Goal: Register for event/course

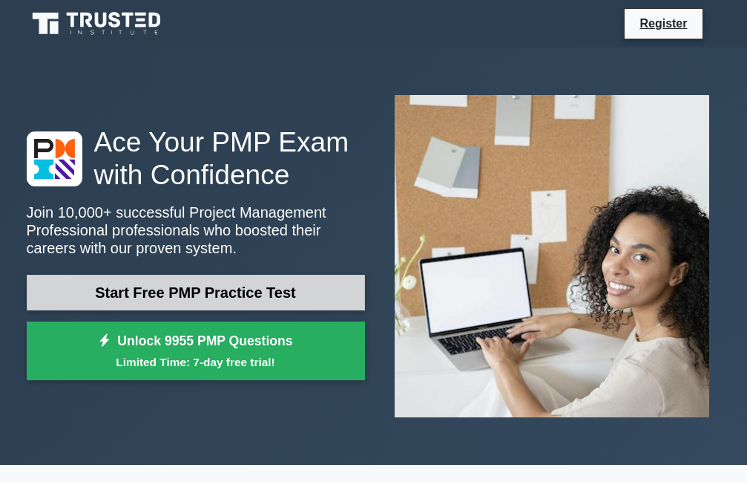
click at [226, 293] on link "Start Free PMP Practice Test" at bounding box center [196, 293] width 338 height 36
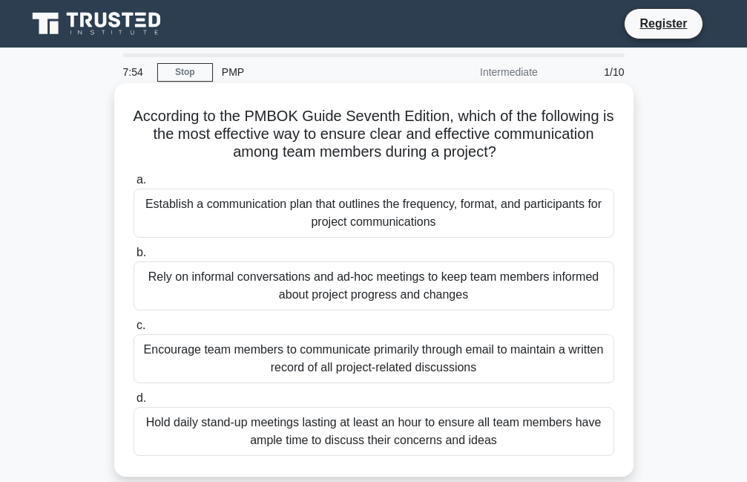
click at [209, 222] on div "Establish a communication plan that outlines the frequency, format, and partici…" at bounding box center [374, 212] width 481 height 49
click at [134, 185] on input "a. Establish a communication plan that outlines the frequency, format, and part…" at bounding box center [134, 180] width 0 height 10
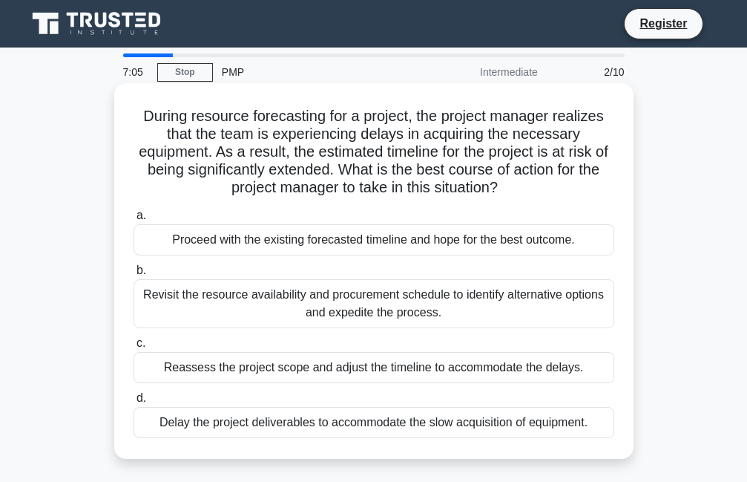
click at [191, 305] on div "Revisit the resource availability and procurement schedule to identify alternat…" at bounding box center [374, 303] width 481 height 49
click at [134, 275] on input "b. Revisit the resource availability and procurement schedule to identify alter…" at bounding box center [134, 271] width 0 height 10
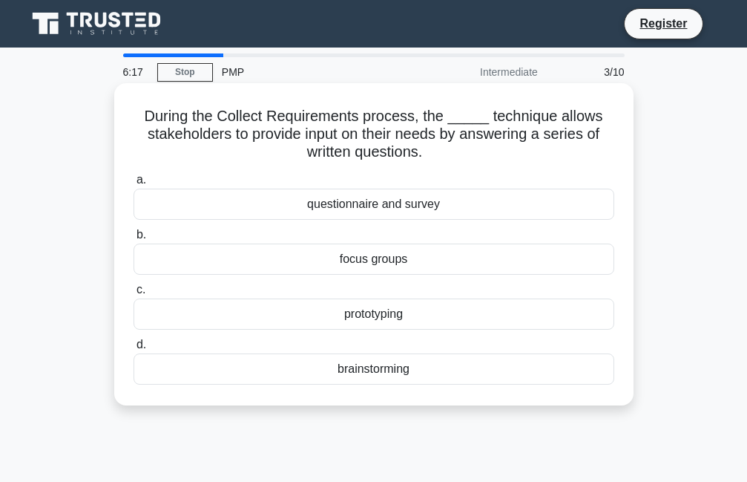
click at [399, 209] on div "questionnaire and survey" at bounding box center [374, 203] width 481 height 31
click at [134, 185] on input "a. questionnaire and survey" at bounding box center [134, 180] width 0 height 10
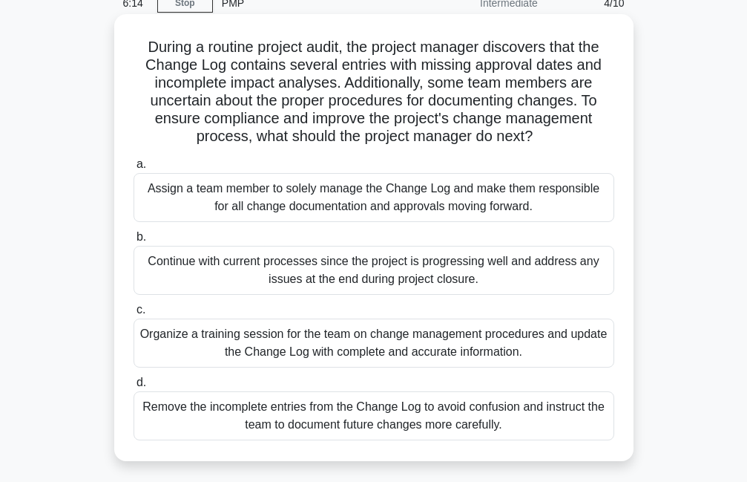
scroll to position [72, 0]
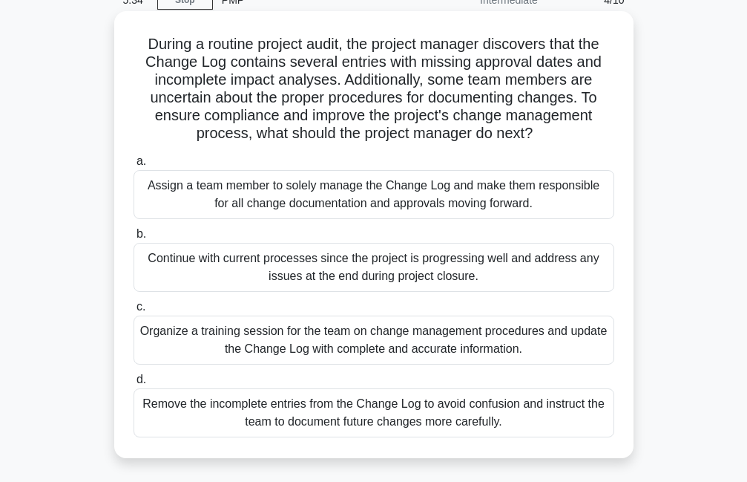
click at [323, 340] on div "Organize a training session for the team on change management procedures and up…" at bounding box center [374, 339] width 481 height 49
click at [134, 312] on input "c. Organize a training session for the team on change management procedures and…" at bounding box center [134, 307] width 0 height 10
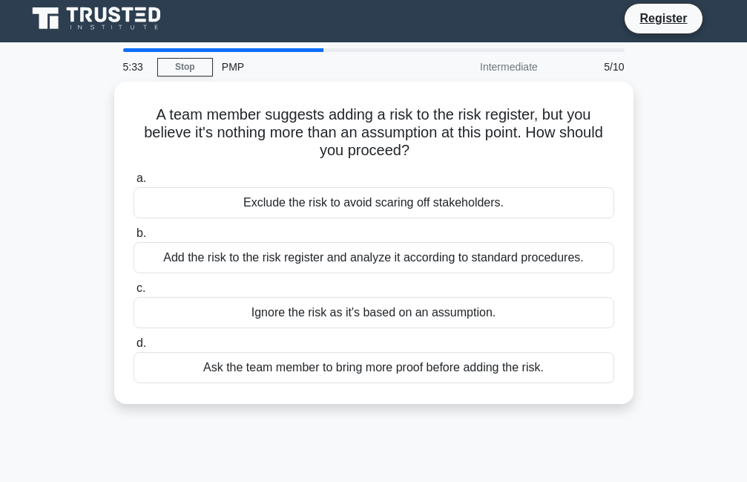
scroll to position [0, 0]
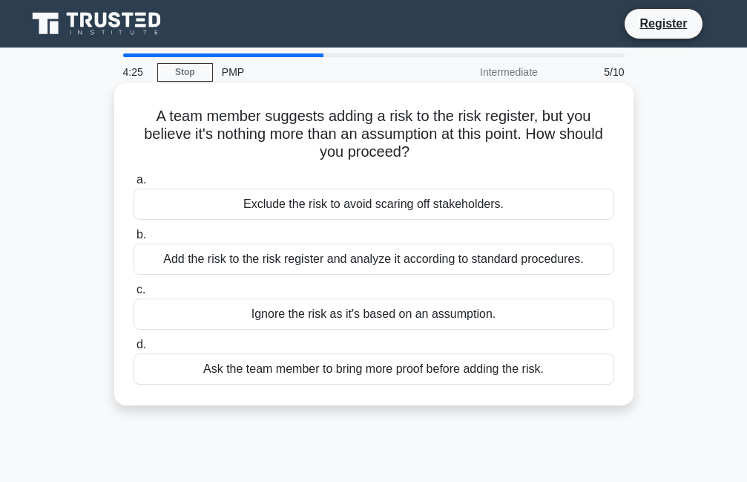
click at [278, 315] on div "Ignore the risk as it's based on an assumption." at bounding box center [374, 313] width 481 height 31
click at [134, 295] on input "c. Ignore the risk as it's based on an assumption." at bounding box center [134, 290] width 0 height 10
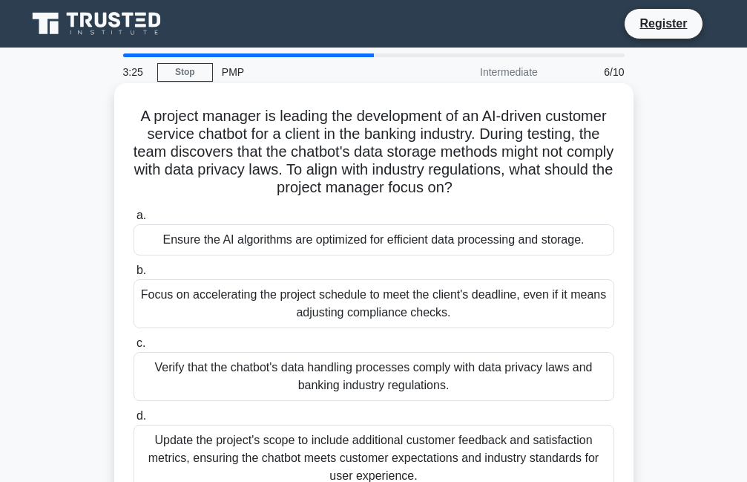
click at [322, 380] on div "Verify that the chatbot's data handling processes comply with data privacy laws…" at bounding box center [374, 376] width 481 height 49
click at [134, 348] on input "c. Verify that the chatbot's data handling processes comply with data privacy l…" at bounding box center [134, 343] width 0 height 10
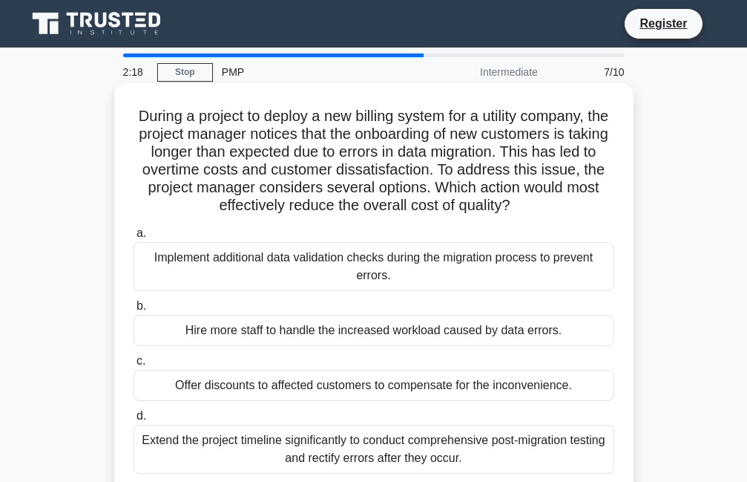
click at [210, 266] on div "Implement additional data validation checks during the migration process to pre…" at bounding box center [374, 266] width 481 height 49
click at [134, 238] on input "a. Implement additional data validation checks during the migration process to …" at bounding box center [134, 234] width 0 height 10
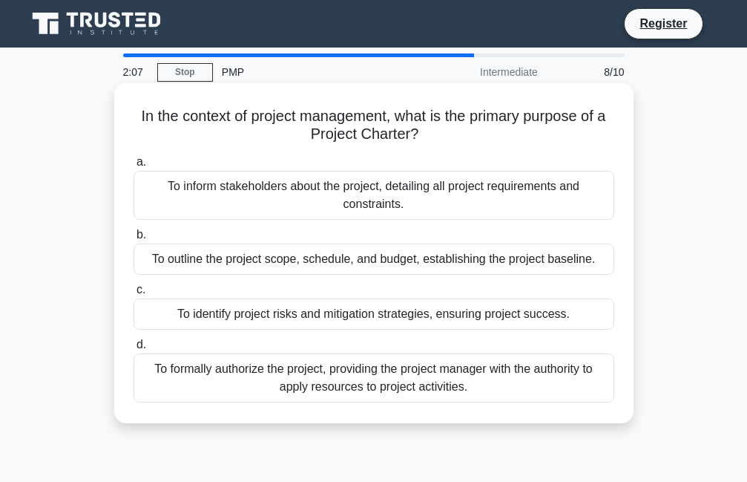
click at [213, 262] on div "To outline the project scope, schedule, and budget, establishing the project ba…" at bounding box center [374, 258] width 481 height 31
click at [134, 240] on input "b. To outline the project scope, schedule, and budget, establishing the project…" at bounding box center [134, 235] width 0 height 10
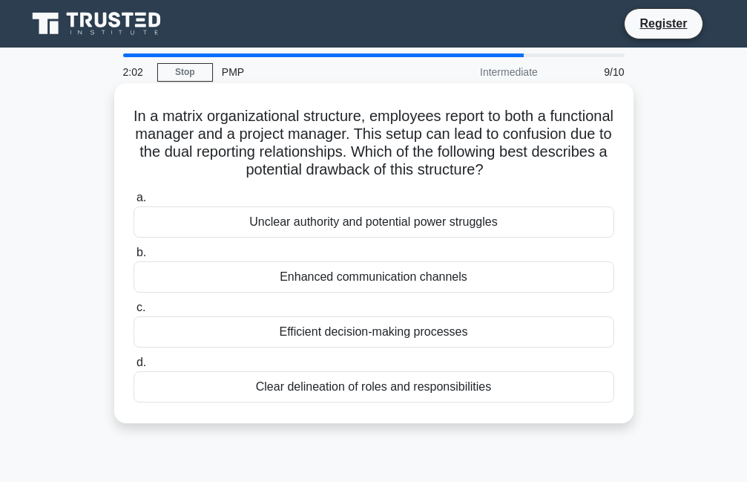
click at [286, 229] on div "Unclear authority and potential power struggles" at bounding box center [374, 221] width 481 height 31
click at [134, 203] on input "a. Unclear authority and potential power struggles" at bounding box center [134, 198] width 0 height 10
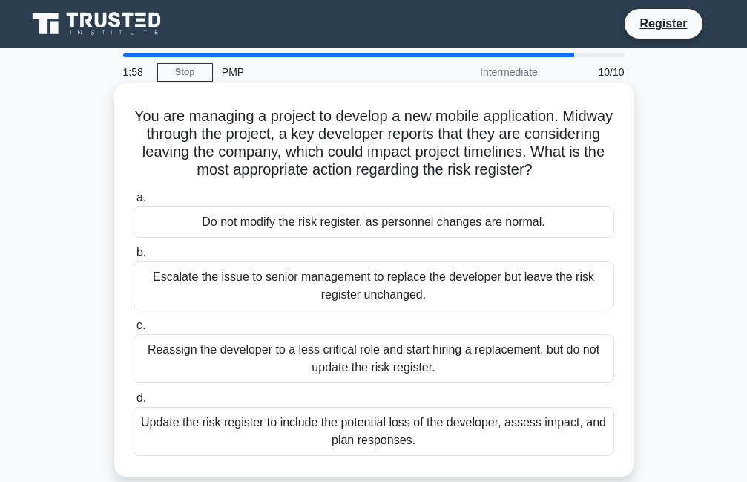
click at [271, 353] on div "Reassign the developer to a less critical role and start hiring a replacement, …" at bounding box center [374, 358] width 481 height 49
click at [134, 330] on input "c. Reassign the developer to a less critical role and start hiring a replacemen…" at bounding box center [134, 326] width 0 height 10
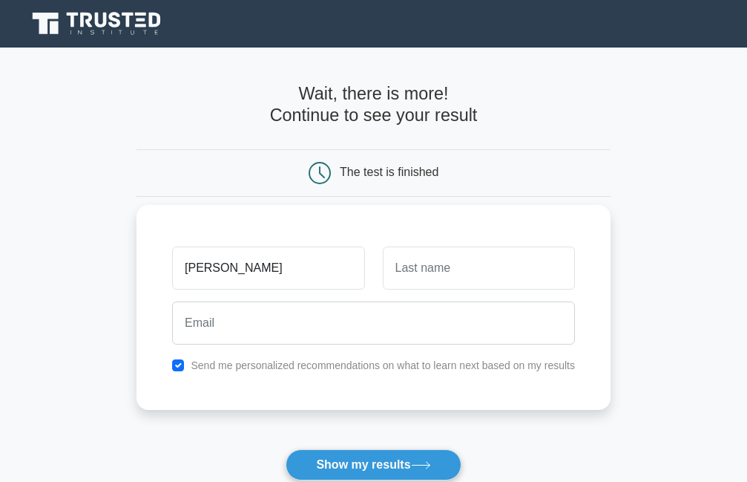
click at [190, 272] on input "catherine" at bounding box center [268, 267] width 192 height 43
type input "Catherine"
click at [460, 272] on input "text" at bounding box center [479, 267] width 192 height 43
type input "m"
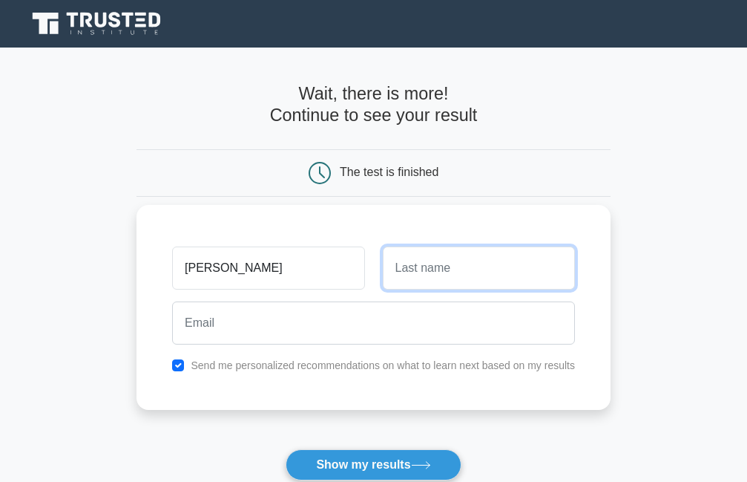
type input "n"
type input "Mukuna"
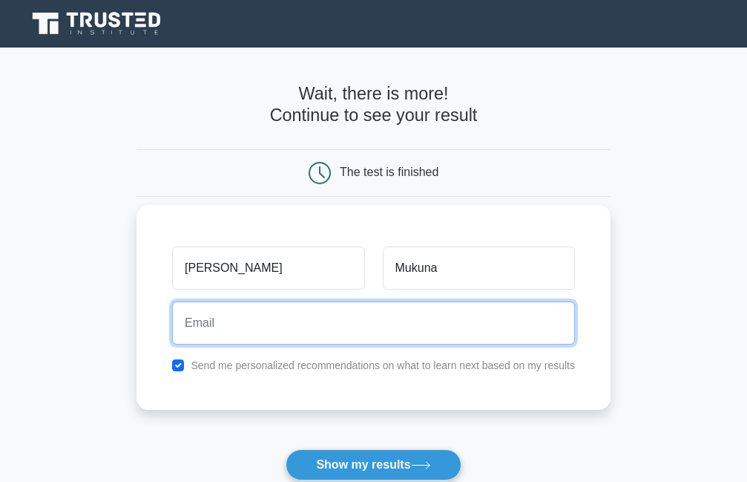
click at [191, 326] on input "email" at bounding box center [373, 322] width 403 height 43
type input "mukuna016@gamail.com"
click at [286, 449] on button "Show my results" at bounding box center [373, 464] width 175 height 31
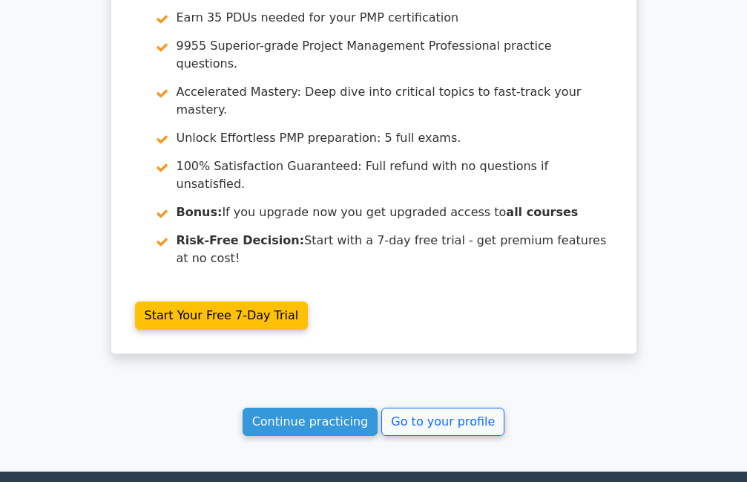
scroll to position [2857, 0]
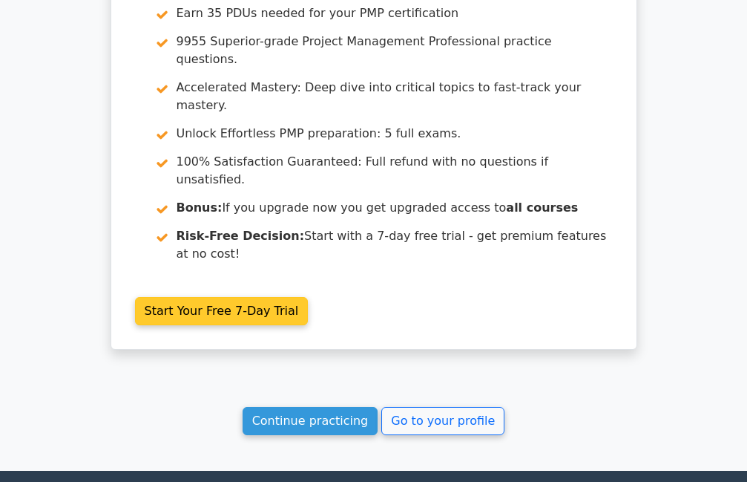
click at [229, 297] on link "Start Your Free 7-Day Trial" at bounding box center [222, 311] width 174 height 28
